Goal: Use online tool/utility: Utilize a website feature to perform a specific function

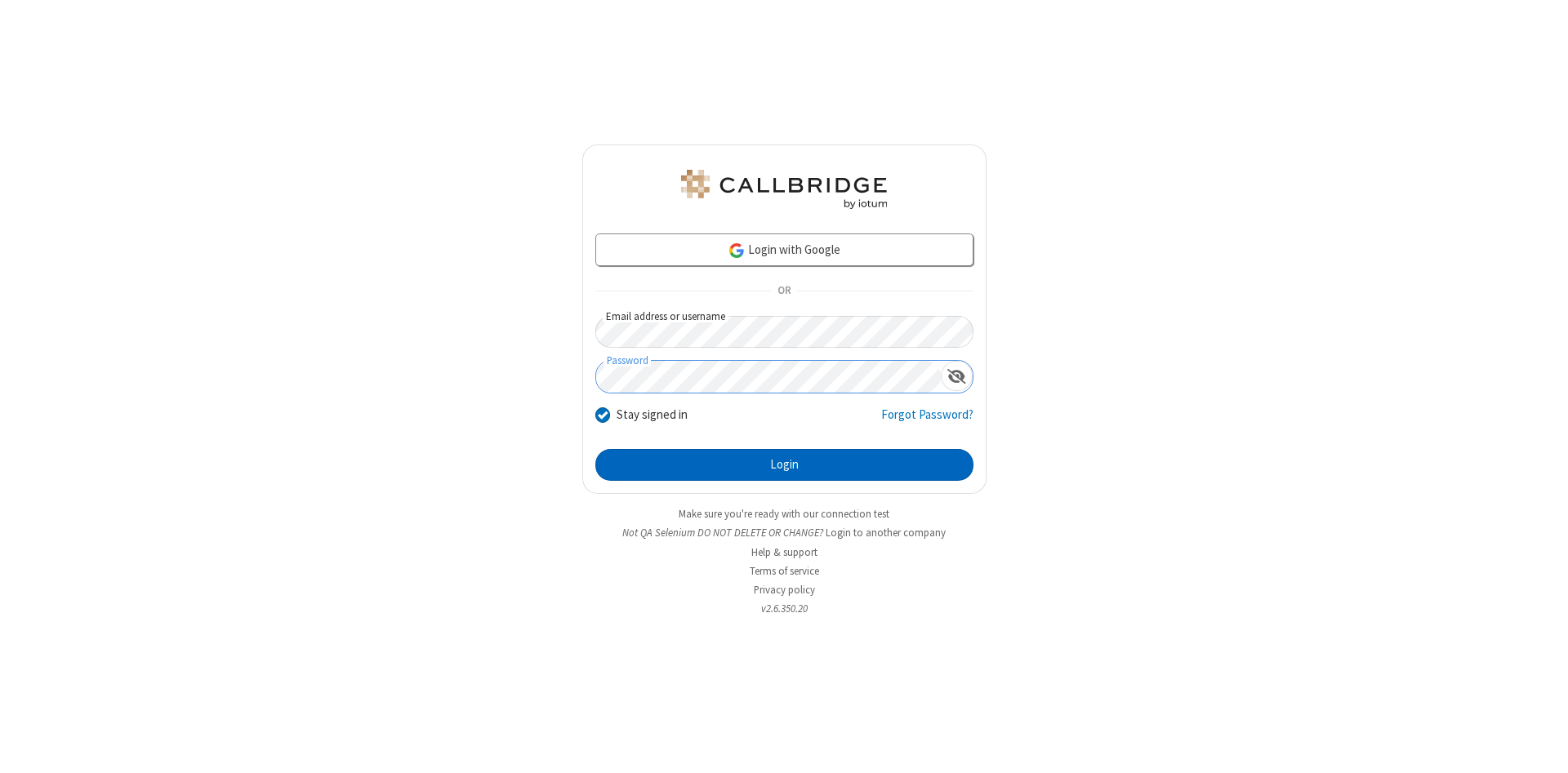
click at [784, 465] on button "Login" at bounding box center [785, 465] width 379 height 32
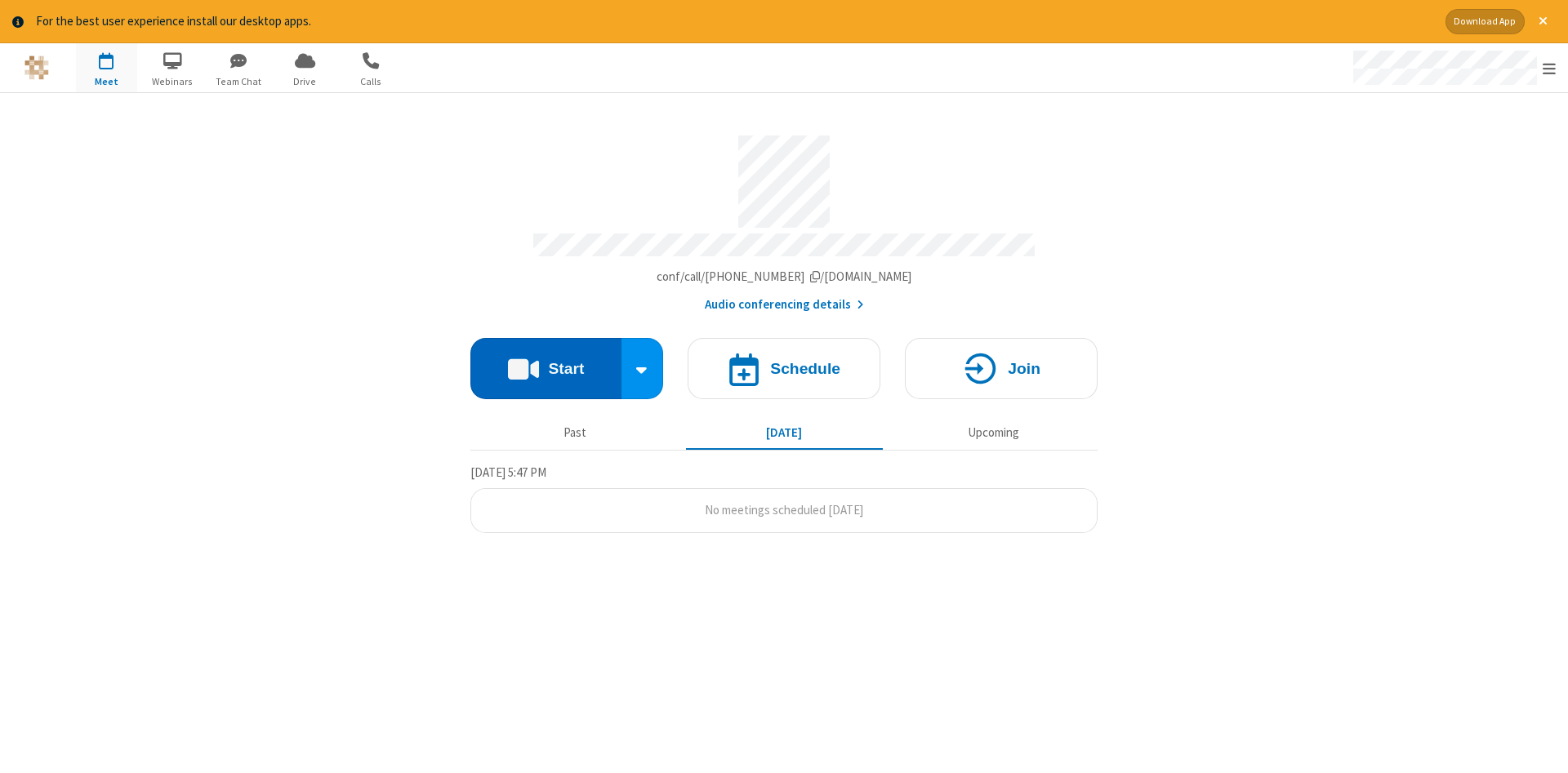
click at [546, 362] on button "Start" at bounding box center [546, 369] width 151 height 61
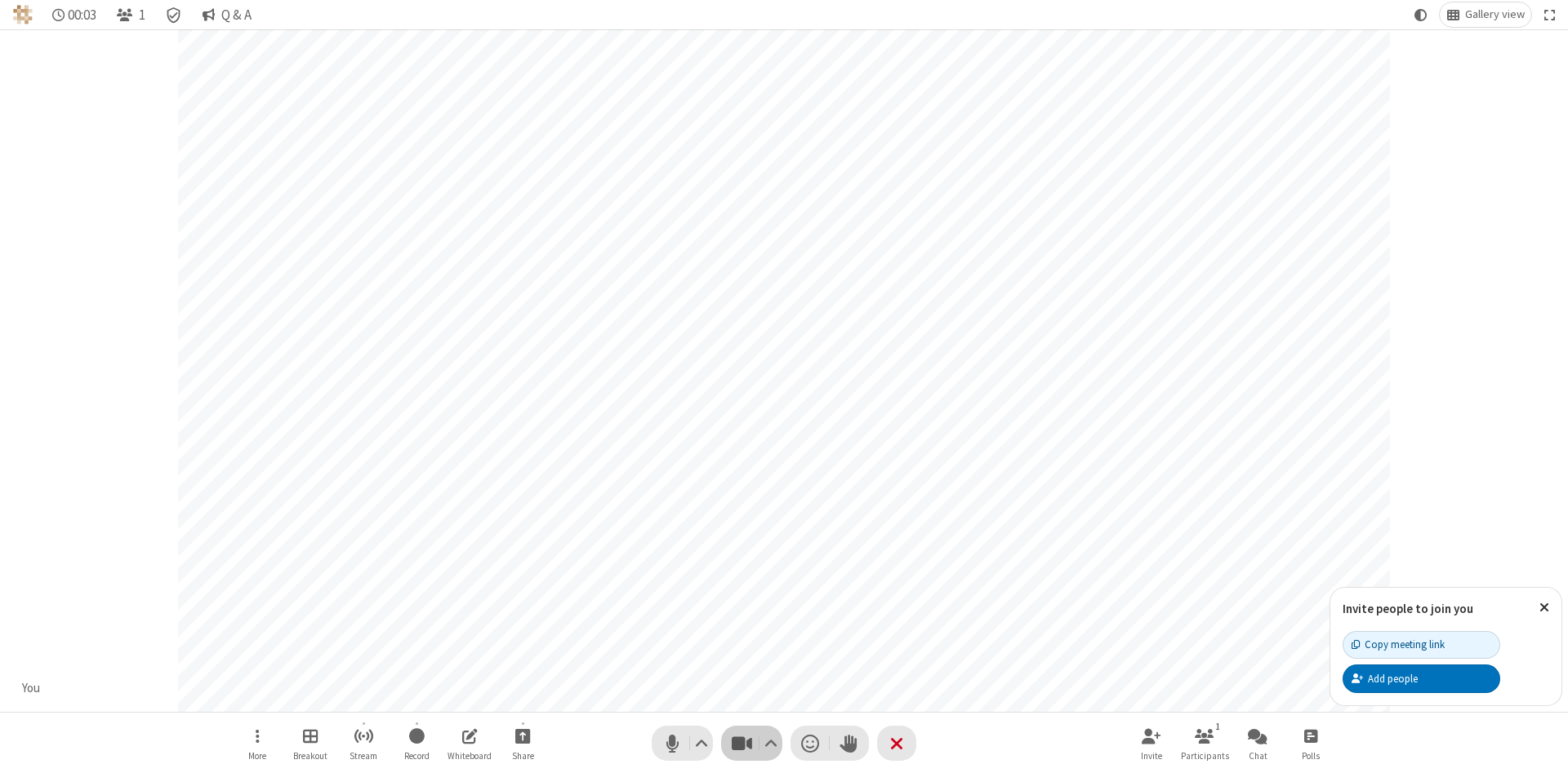
click at [742, 742] on span "Stop video (Alt+V)" at bounding box center [742, 743] width 25 height 24
click at [742, 742] on span "Start video (Alt+V)" at bounding box center [742, 743] width 25 height 24
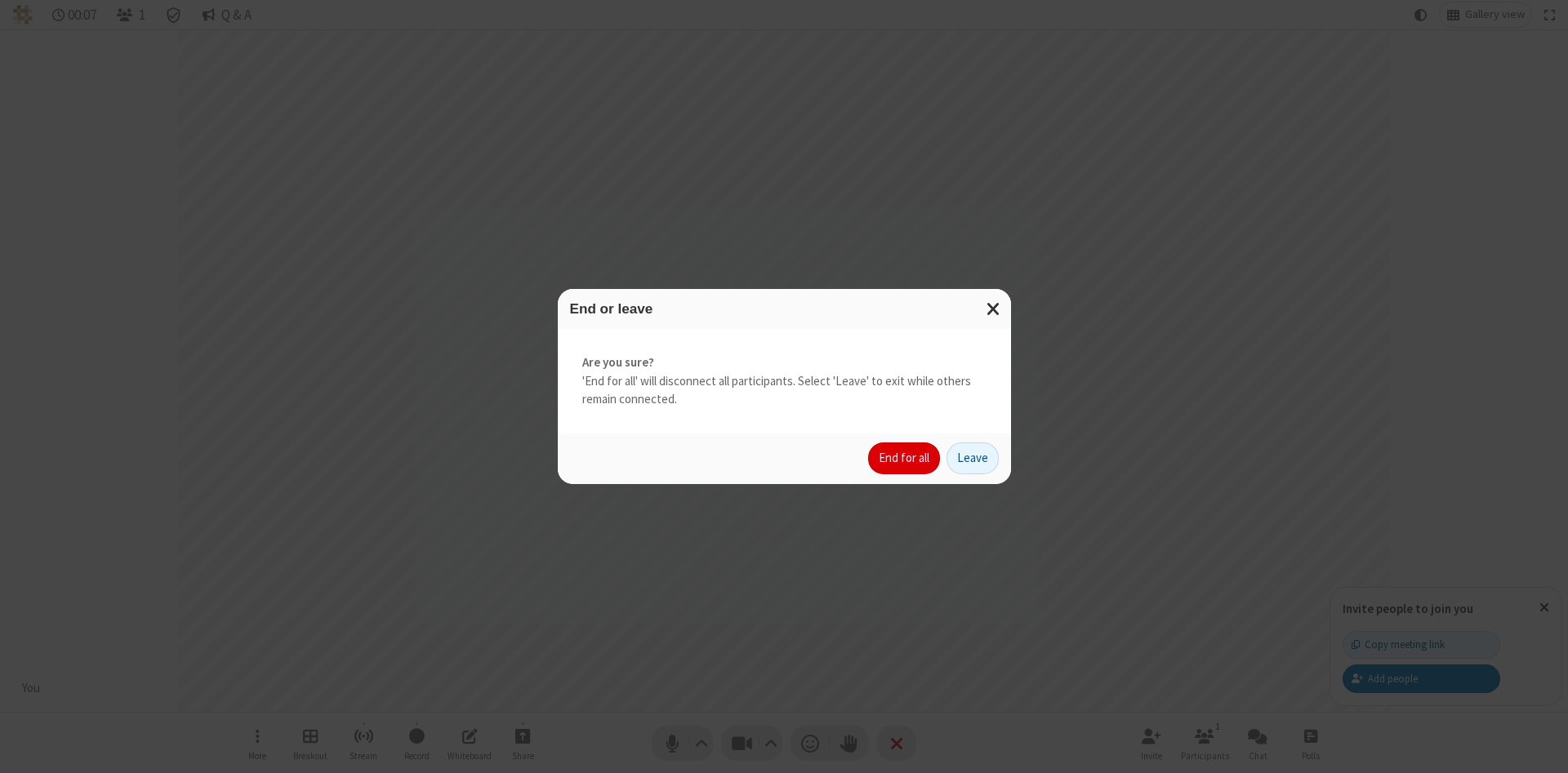
click at [905, 458] on button "End for all" at bounding box center [904, 459] width 72 height 32
